Goal: Information Seeking & Learning: Learn about a topic

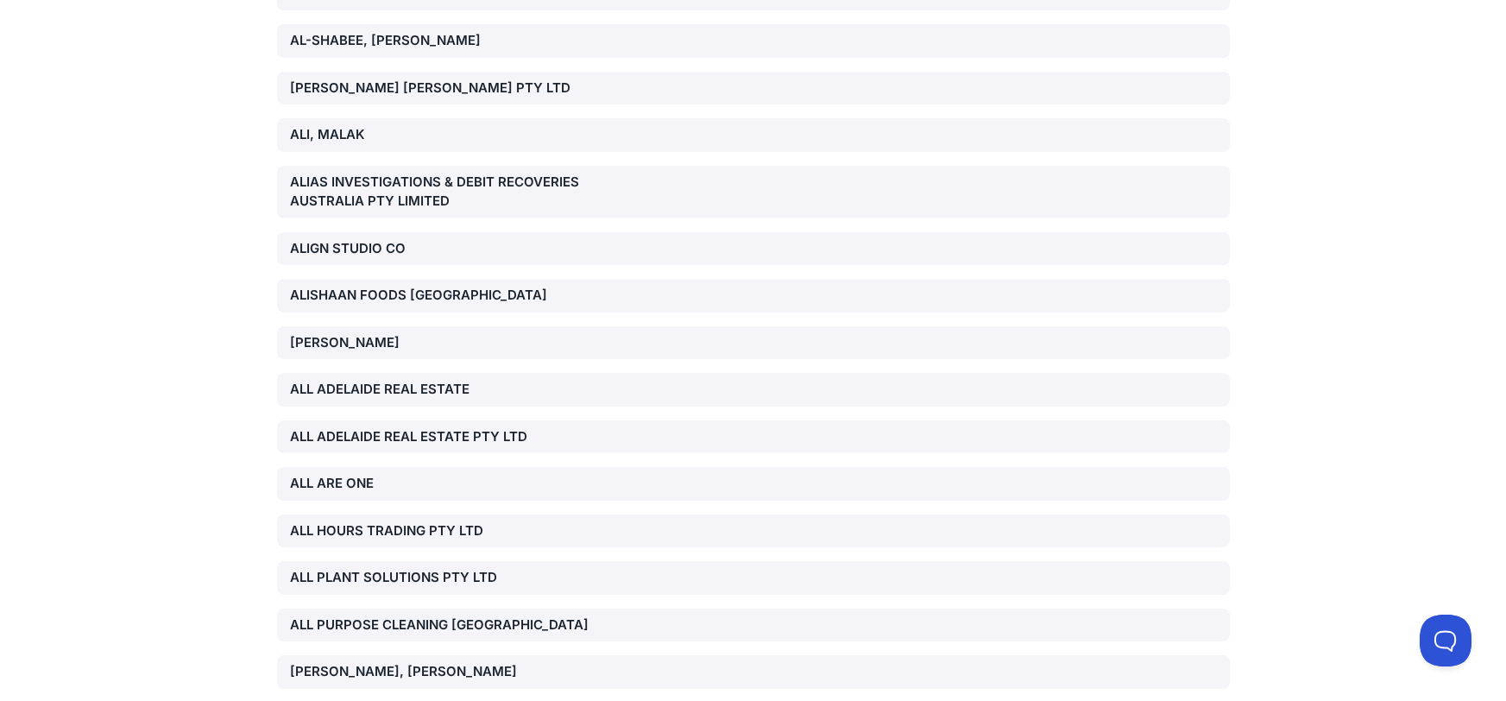
scroll to position [2982, 0]
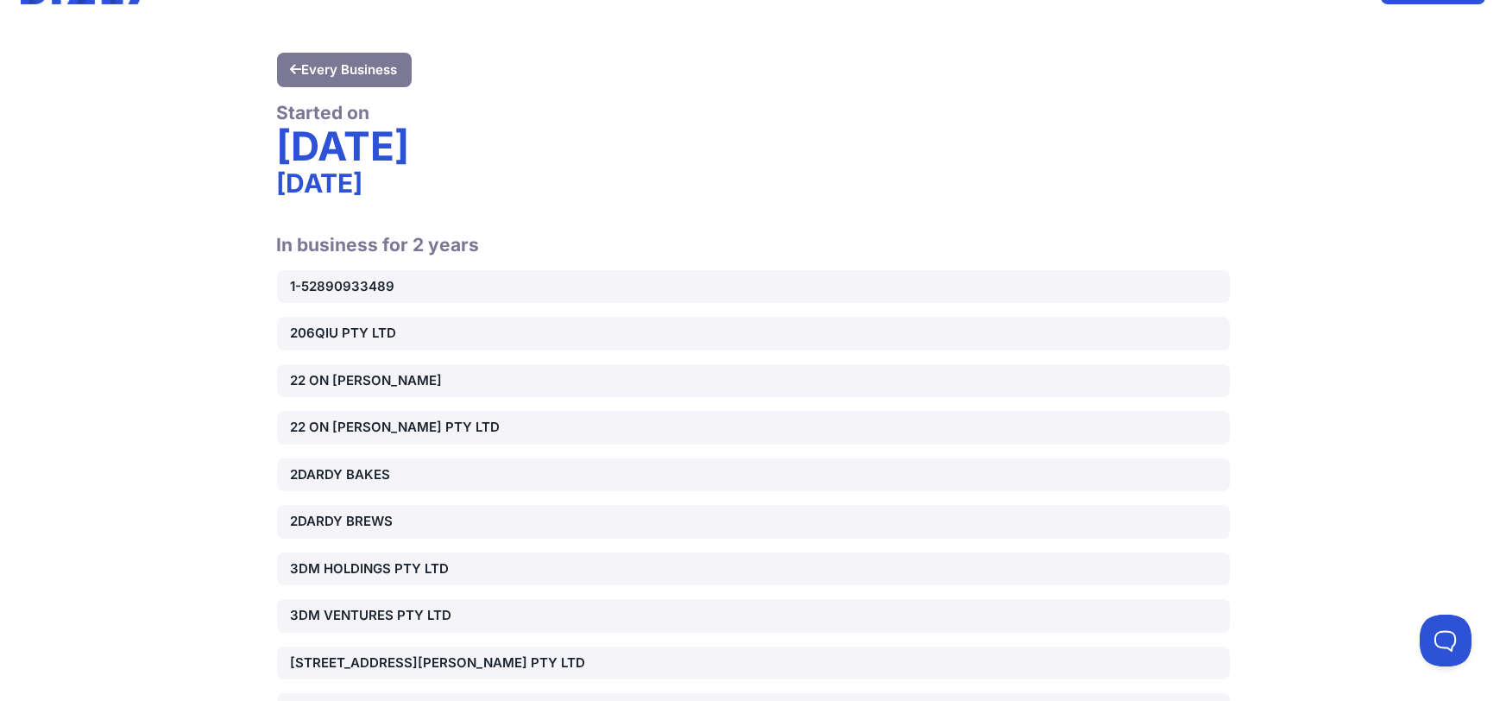
scroll to position [0, 0]
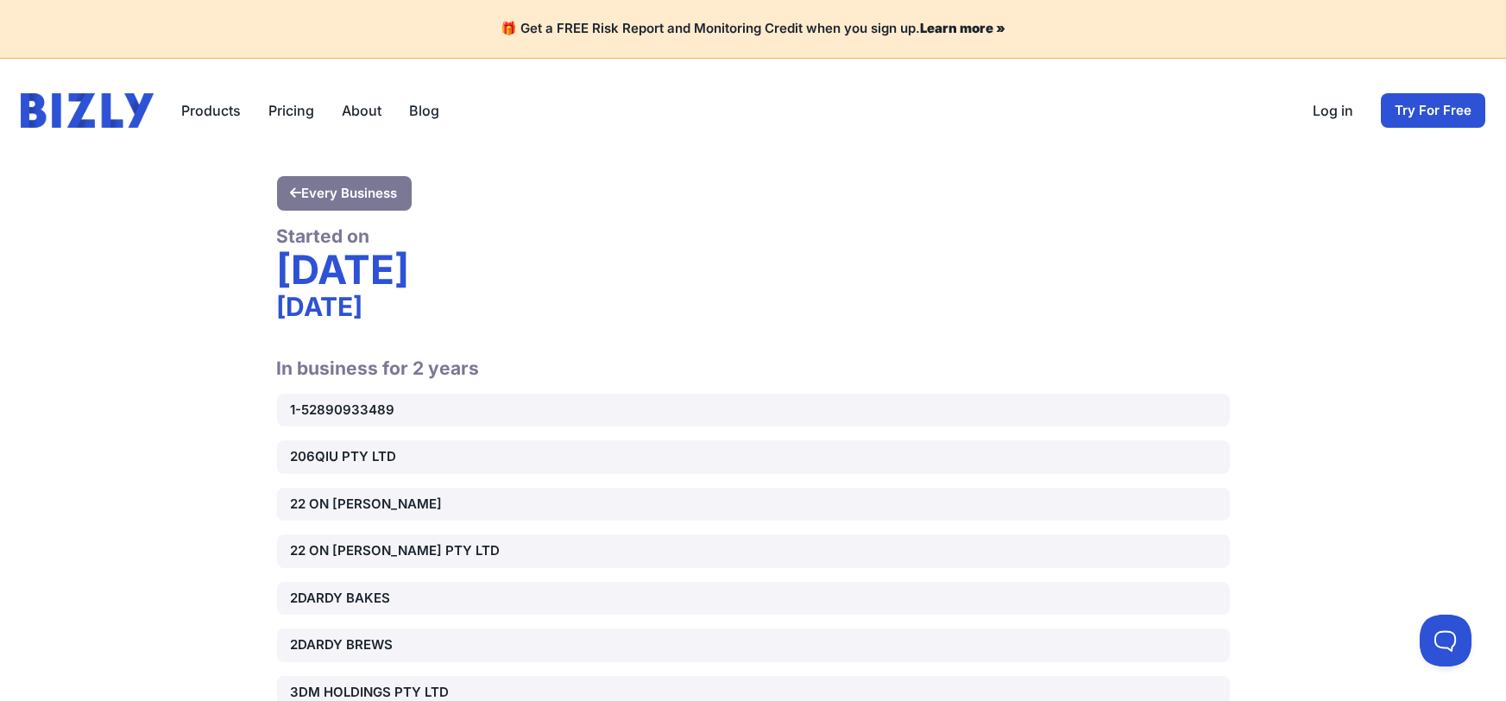
click at [380, 402] on div "1-52890933489" at bounding box center [443, 410] width 304 height 20
click at [631, 297] on div "23 January 2023" at bounding box center [753, 306] width 953 height 31
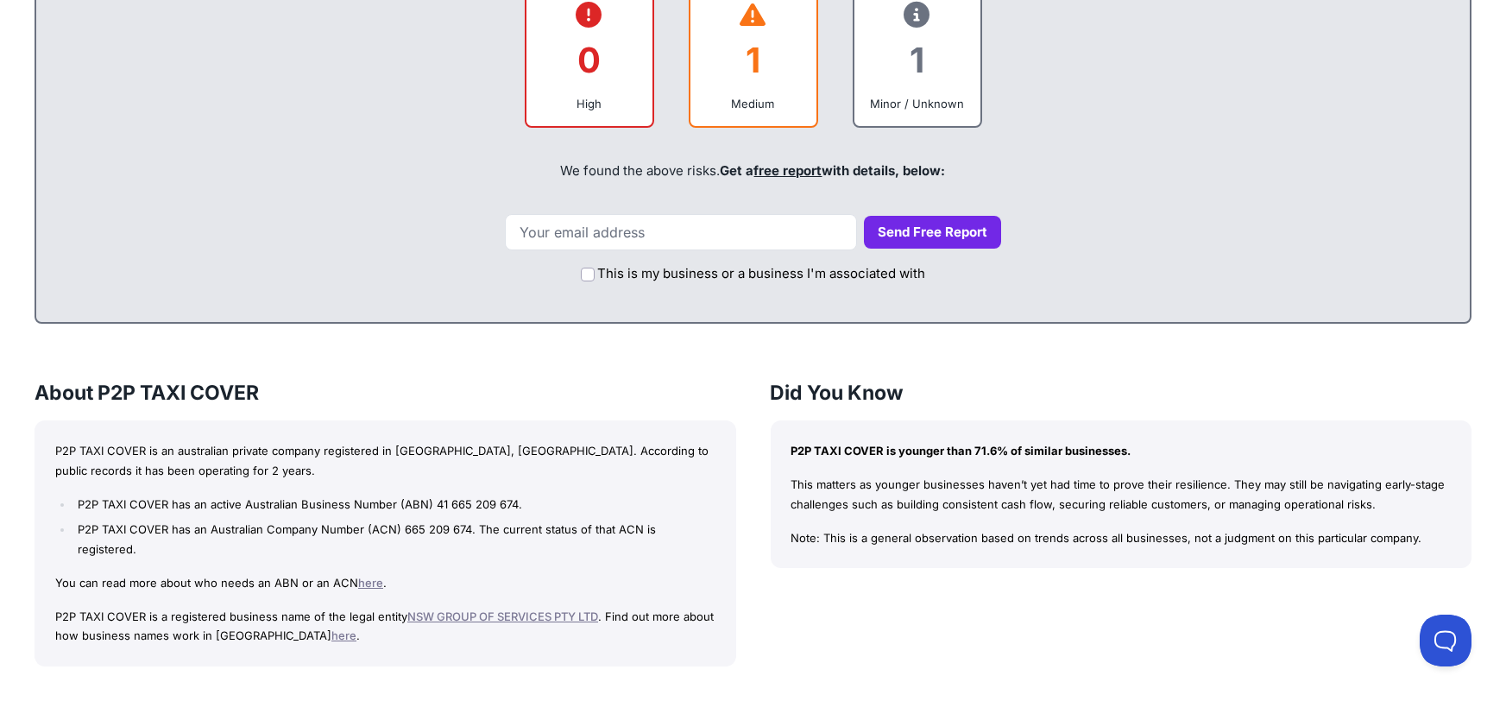
scroll to position [808, 0]
